Goal: Task Accomplishment & Management: Use online tool/utility

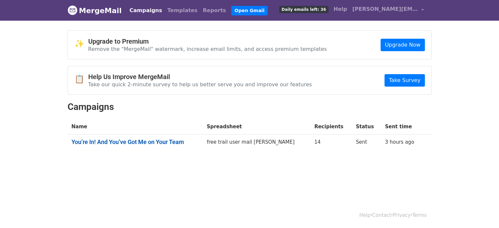
click at [150, 144] on link "You’re In! And You’ve Got Me on Your Team" at bounding box center [135, 141] width 128 height 7
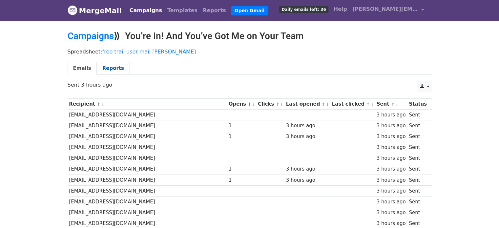
click at [115, 67] on link "Reports" at bounding box center [113, 68] width 33 height 13
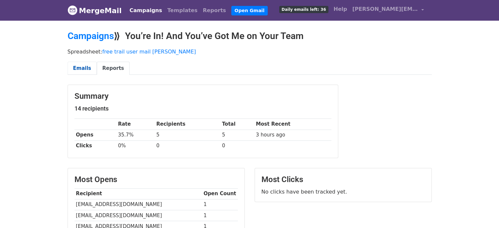
click at [82, 66] on link "Emails" at bounding box center [82, 68] width 29 height 13
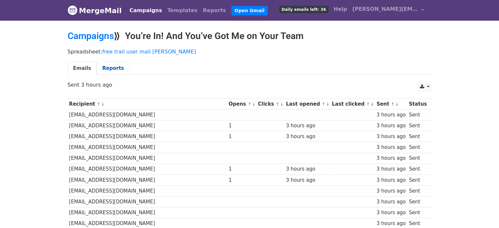
click at [101, 68] on link "Reports" at bounding box center [113, 68] width 33 height 13
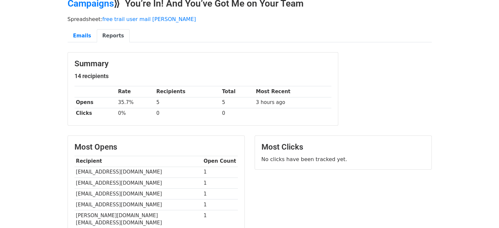
scroll to position [33, 0]
